Goal: Task Accomplishment & Management: Use online tool/utility

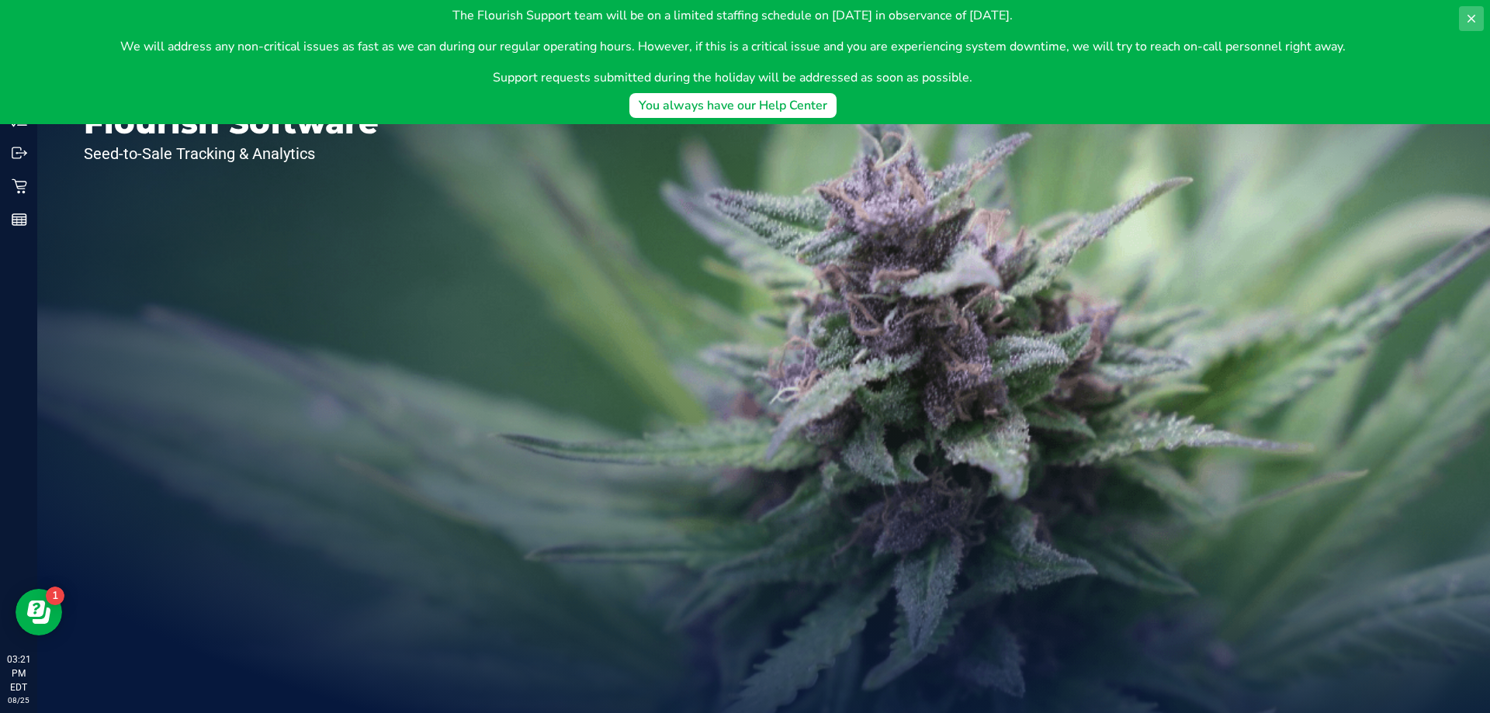
click at [1481, 12] on button at bounding box center [1471, 18] width 25 height 25
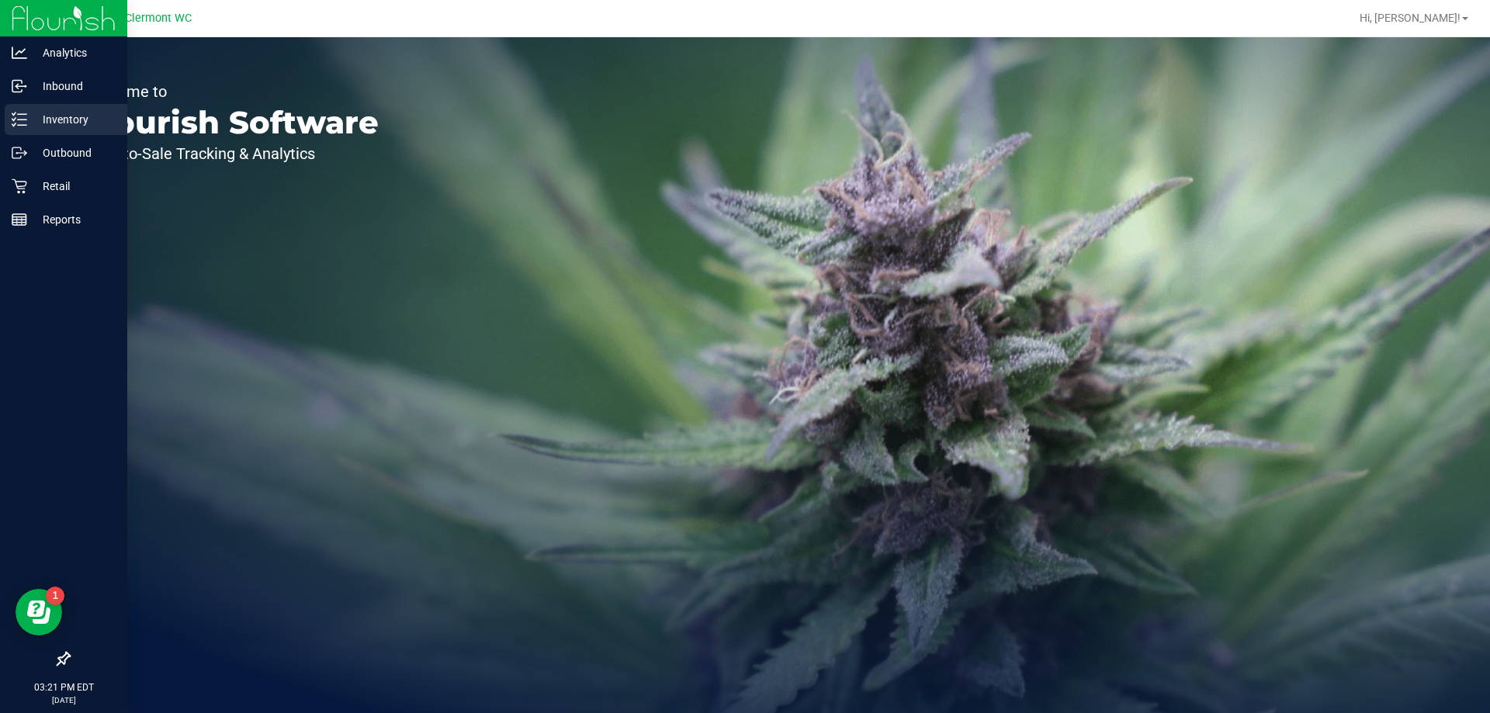
click at [34, 117] on p "Inventory" at bounding box center [73, 119] width 93 height 19
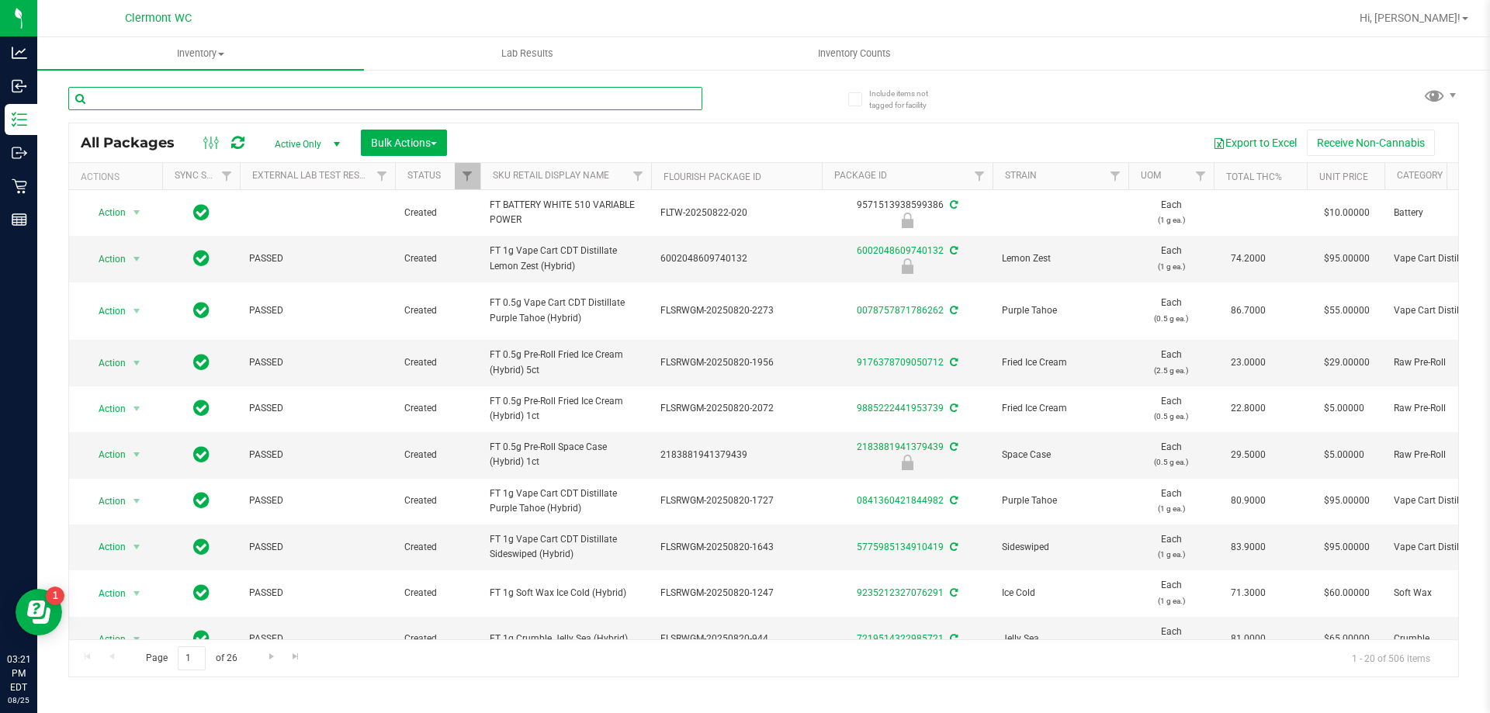
click at [140, 105] on input "text" at bounding box center [385, 98] width 634 height 23
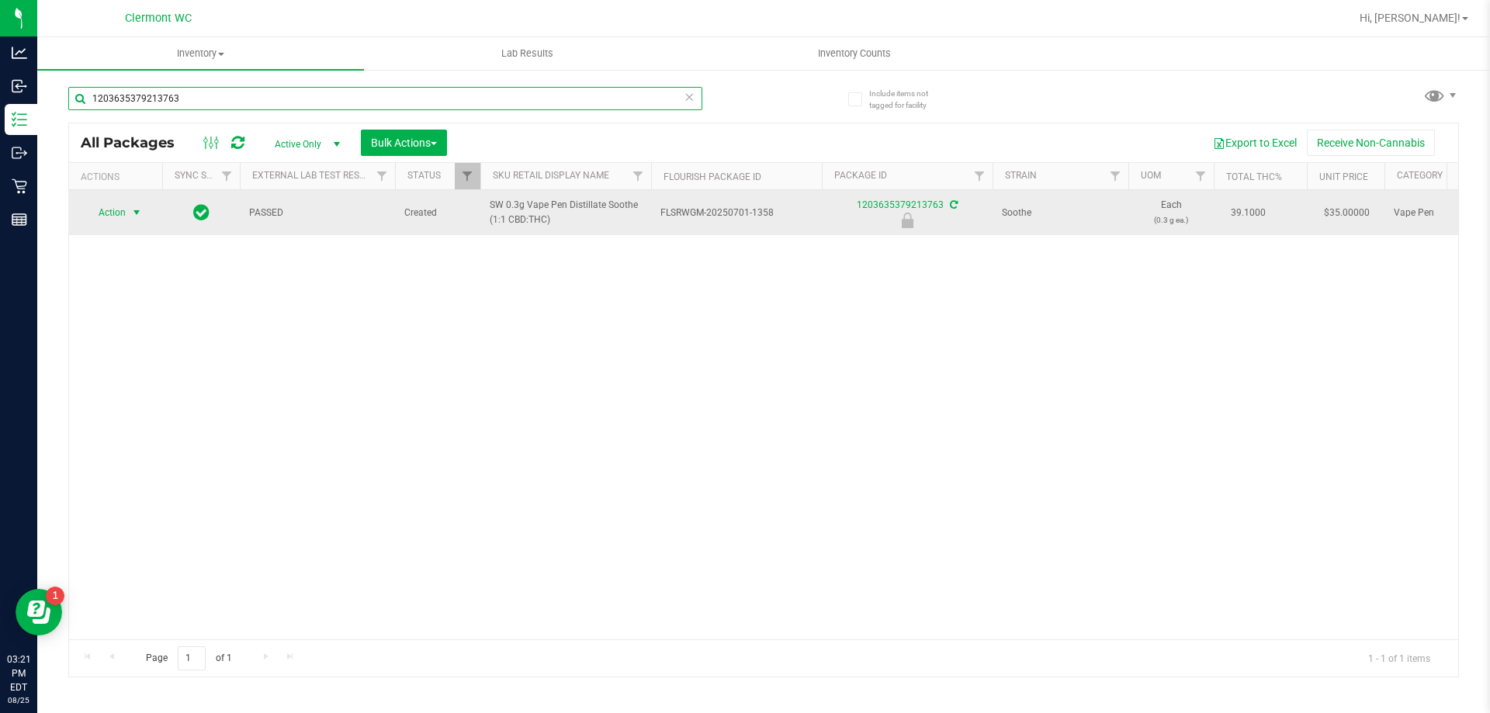
type input "1203635379213763"
click at [127, 214] on span "select" at bounding box center [136, 213] width 19 height 22
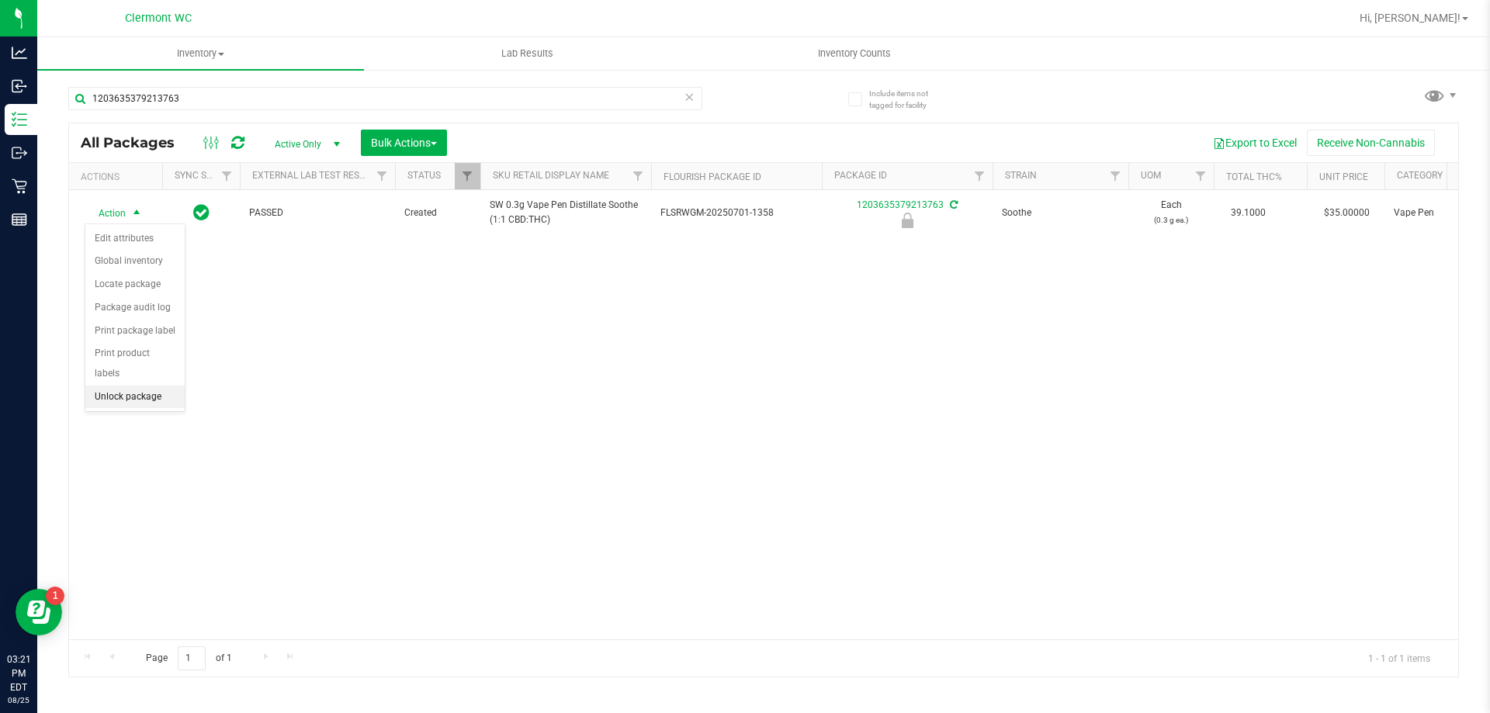
click at [128, 386] on li "Unlock package" at bounding box center [134, 397] width 99 height 23
